Goal: Information Seeking & Learning: Find specific fact

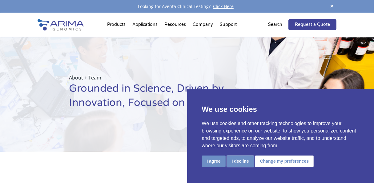
click at [239, 164] on button "I decline" at bounding box center [240, 160] width 27 height 11
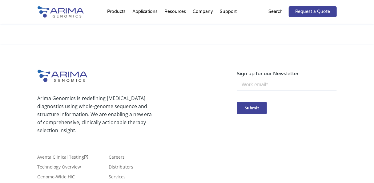
scroll to position [1149, 0]
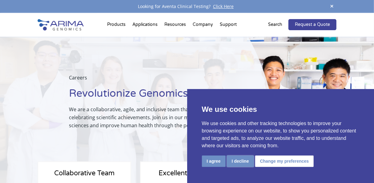
click at [241, 166] on button "I decline" at bounding box center [240, 160] width 27 height 11
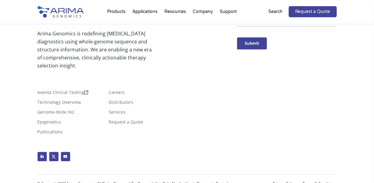
scroll to position [604, 0]
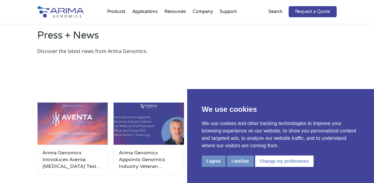
scroll to position [40, 0]
click at [243, 164] on button "I decline" at bounding box center [240, 160] width 27 height 11
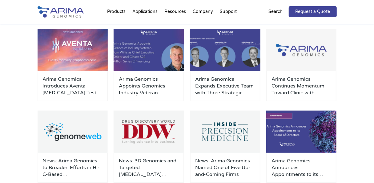
scroll to position [115, 0]
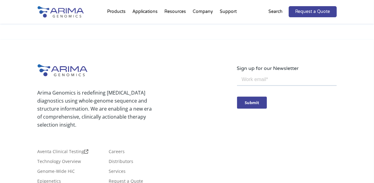
scroll to position [340, 0]
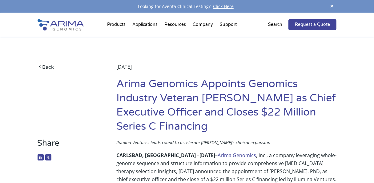
drag, startPoint x: 119, startPoint y: 134, endPoint x: 111, endPoint y: 149, distance: 17.1
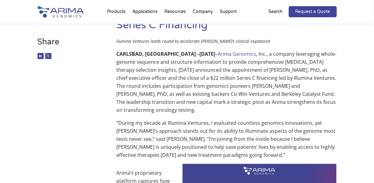
scroll to position [99, 0]
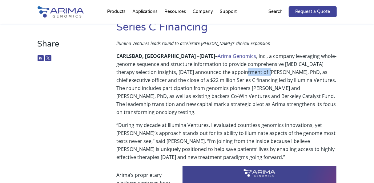
drag, startPoint x: 224, startPoint y: 71, endPoint x: 246, endPoint y: 70, distance: 22.5
click at [246, 70] on p "CARLSBAD, [GEOGRAPHIC_DATA] – [DATE] – Arima Genomics , Inc., a company leverag…" at bounding box center [226, 86] width 220 height 69
copy p "[PERSON_NAME]"
